Goal: Information Seeking & Learning: Learn about a topic

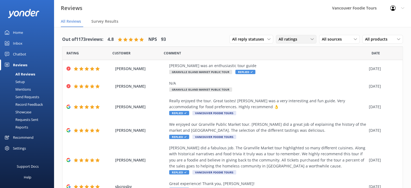
click at [289, 37] on span "All ratings" at bounding box center [290, 39] width 22 height 6
click at [289, 59] on div "Promoters" at bounding box center [296, 61] width 24 height 5
click at [292, 40] on span "Promoters" at bounding box center [290, 39] width 23 height 6
click at [332, 39] on span "All sources" at bounding box center [333, 39] width 23 height 6
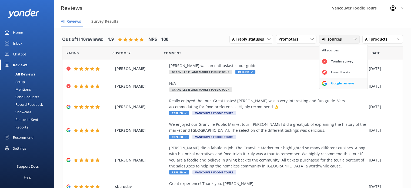
click at [330, 82] on div "Google reviews" at bounding box center [343, 83] width 32 height 5
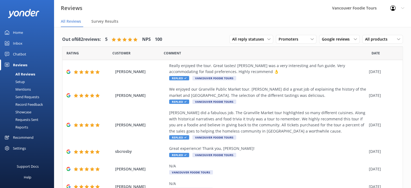
scroll to position [113, 0]
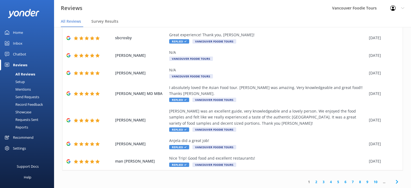
click at [394, 183] on icon at bounding box center [397, 181] width 6 height 6
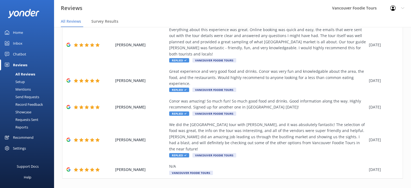
scroll to position [232, 0]
click at [396, 188] on use at bounding box center [397, 191] width 2 height 4
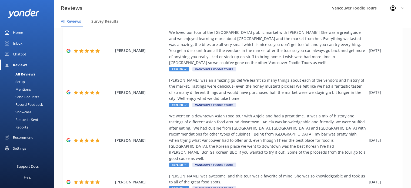
scroll to position [210, 0]
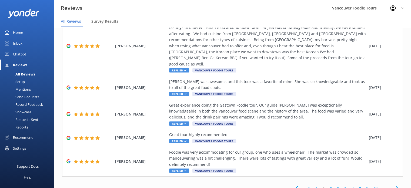
click at [313, 185] on link "2" at bounding box center [316, 187] width 7 height 5
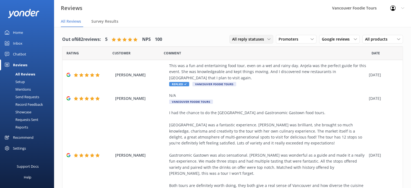
click at [259, 42] on span "All reply statuses" at bounding box center [249, 39] width 35 height 6
click at [255, 72] on div "Does not need reply" at bounding box center [247, 71] width 31 height 5
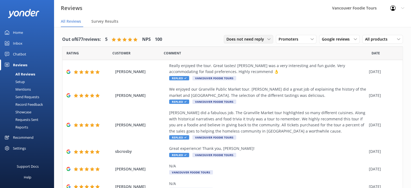
click at [254, 38] on span "Does not need reply" at bounding box center [246, 39] width 41 height 6
click at [248, 48] on div "All reply statuses" at bounding box center [240, 50] width 26 height 5
click at [387, 42] on div "All products" at bounding box center [383, 39] width 38 height 6
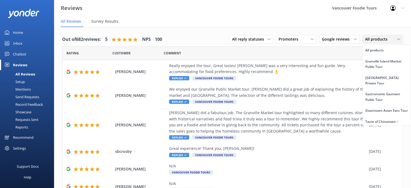
click at [387, 42] on div "All products" at bounding box center [383, 39] width 38 height 6
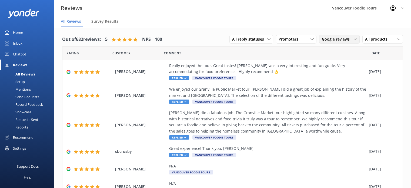
click at [340, 41] on span "Google reviews" at bounding box center [337, 39] width 31 height 6
click at [310, 40] on div "Promoters" at bounding box center [296, 39] width 38 height 6
click at [310, 21] on nav "All Reviews Survey Results" at bounding box center [232, 21] width 357 height 11
click at [252, 39] on span "All reply statuses" at bounding box center [249, 39] width 35 height 6
click at [250, 41] on span "All reply statuses" at bounding box center [249, 39] width 35 height 6
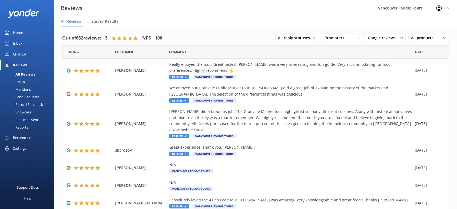
scroll to position [1, 0]
drag, startPoint x: 229, startPoint y: 162, endPoint x: 56, endPoint y: 158, distance: 173.3
click at [56, 158] on div "Out of 682 reviews: 5 NPS 100 All reply statuses All reply statuses Needs a rep…" at bounding box center [255, 163] width 403 height 274
click at [295, 39] on span "All reply statuses" at bounding box center [295, 38] width 35 height 6
click at [337, 41] on span "Promoters" at bounding box center [335, 38] width 23 height 6
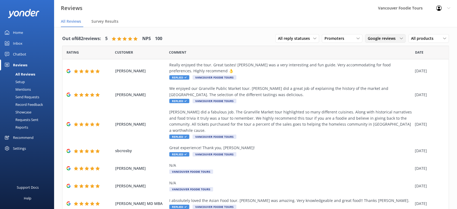
click at [385, 38] on span "Google reviews" at bounding box center [382, 38] width 31 height 6
click at [411, 38] on span "All products" at bounding box center [424, 38] width 26 height 6
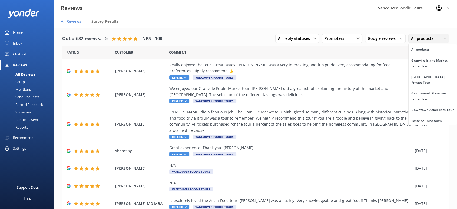
click at [411, 38] on span "All products" at bounding box center [424, 38] width 26 height 6
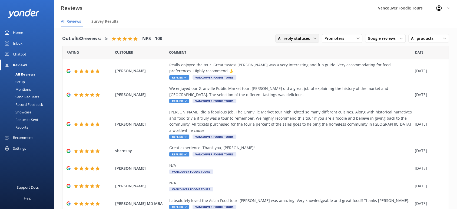
click at [300, 39] on span "All reply statuses" at bounding box center [295, 38] width 35 height 6
click at [301, 67] on link "Does not need reply" at bounding box center [299, 71] width 48 height 11
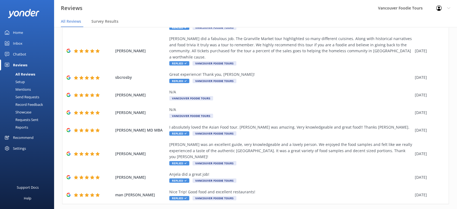
scroll to position [0, 0]
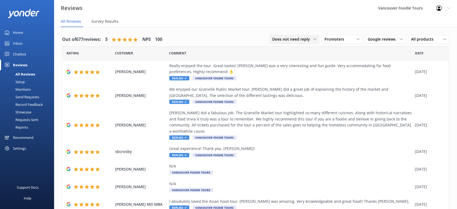
click at [298, 42] on span "Does not need reply" at bounding box center [292, 39] width 41 height 6
click at [299, 61] on link "Needs a reply" at bounding box center [294, 61] width 49 height 11
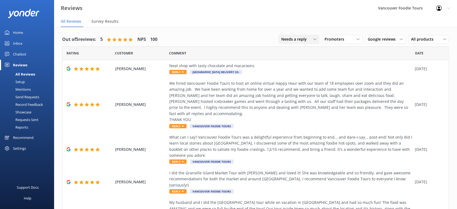
click at [299, 39] on span "Needs a reply" at bounding box center [295, 39] width 29 height 6
click at [296, 49] on div "All reply statuses" at bounding box center [294, 50] width 26 height 5
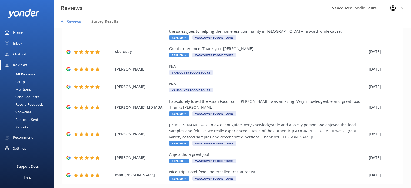
scroll to position [113, 0]
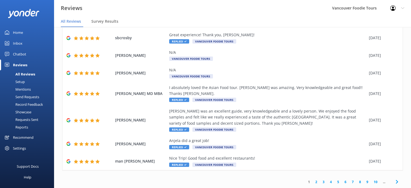
click at [313, 182] on link "2" at bounding box center [316, 181] width 7 height 5
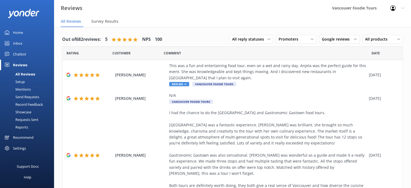
scroll to position [235, 0]
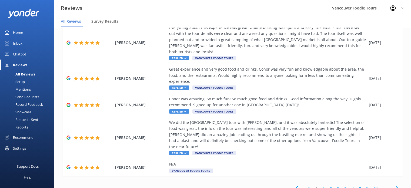
click at [320, 185] on link "3" at bounding box center [323, 187] width 7 height 5
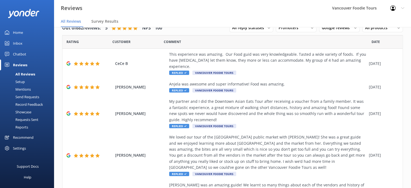
scroll to position [210, 0]
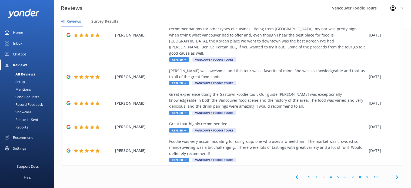
click at [25, 147] on div "Settings" at bounding box center [19, 148] width 13 height 11
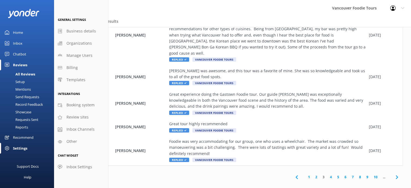
click at [24, 80] on div "Setup" at bounding box center [14, 82] width 22 height 8
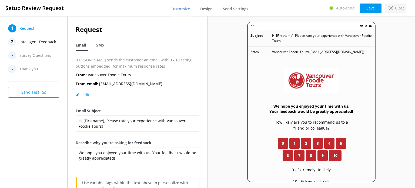
click at [402, 8] on p "Close" at bounding box center [400, 8] width 10 height 6
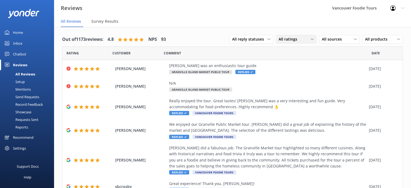
click at [302, 40] on div "All ratings" at bounding box center [296, 39] width 38 height 6
click at [263, 115] on div "Out of 1173 reviews: 4.8 NPS 93 All reply statuses All reply statuses Needs a r…" at bounding box center [232, 167] width 357 height 280
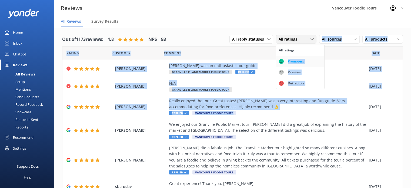
click at [292, 61] on div "Promoters" at bounding box center [296, 61] width 24 height 5
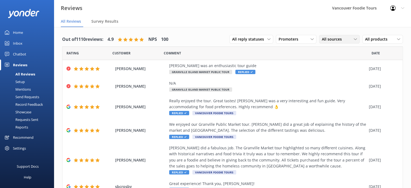
click at [330, 39] on span "All sources" at bounding box center [333, 39] width 23 height 6
click at [330, 81] on div "Google reviews" at bounding box center [343, 83] width 32 height 5
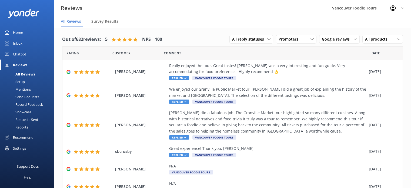
scroll to position [113, 0]
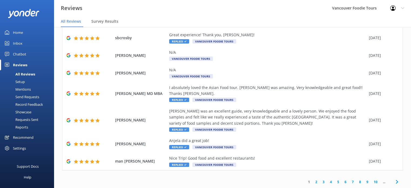
click at [320, 183] on link "3" at bounding box center [323, 181] width 7 height 5
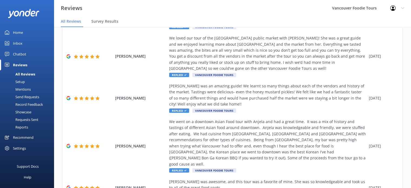
scroll to position [210, 0]
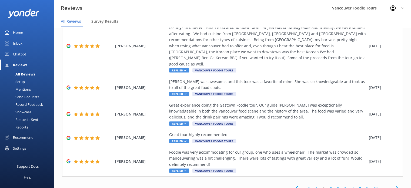
click at [295, 186] on use at bounding box center [296, 188] width 2 height 4
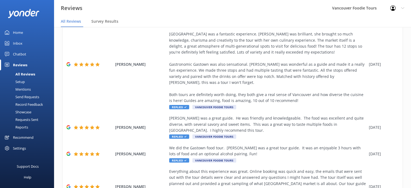
scroll to position [235, 0]
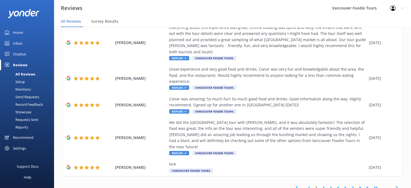
click at [305, 185] on link "1" at bounding box center [308, 187] width 7 height 5
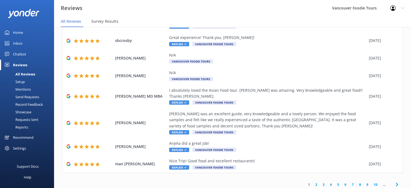
scroll to position [113, 0]
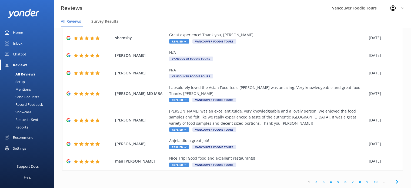
click at [313, 181] on link "2" at bounding box center [316, 181] width 7 height 5
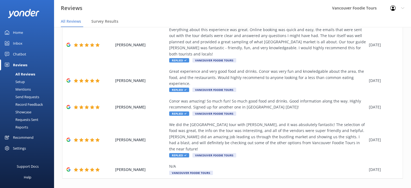
scroll to position [235, 0]
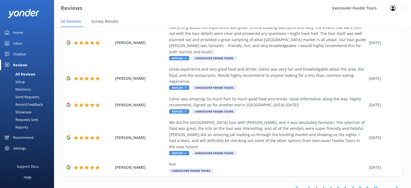
click at [321, 185] on link "3" at bounding box center [323, 187] width 7 height 5
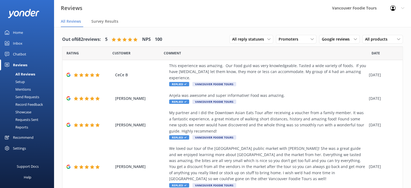
scroll to position [210, 0]
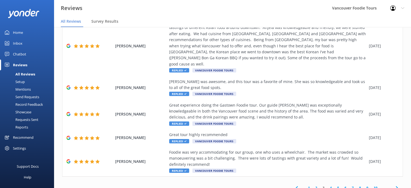
click at [314, 185] on link "2" at bounding box center [316, 187] width 7 height 5
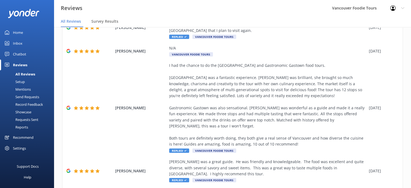
scroll to position [235, 0]
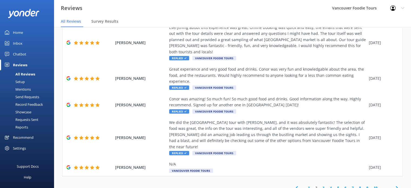
click at [320, 185] on link "3" at bounding box center [323, 187] width 7 height 5
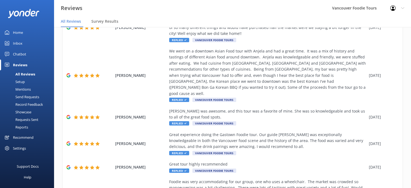
scroll to position [210, 0]
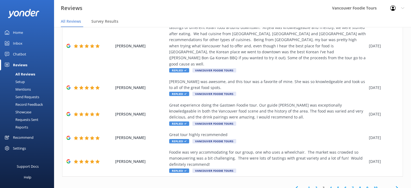
click at [313, 185] on link "2" at bounding box center [316, 187] width 7 height 5
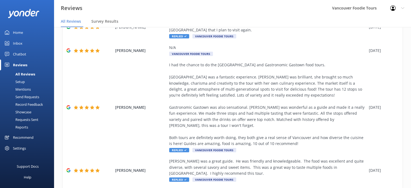
scroll to position [235, 0]
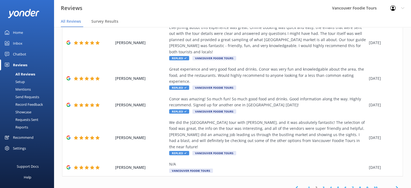
click at [306, 185] on link "1" at bounding box center [308, 187] width 7 height 5
